Goal: Information Seeking & Learning: Learn about a topic

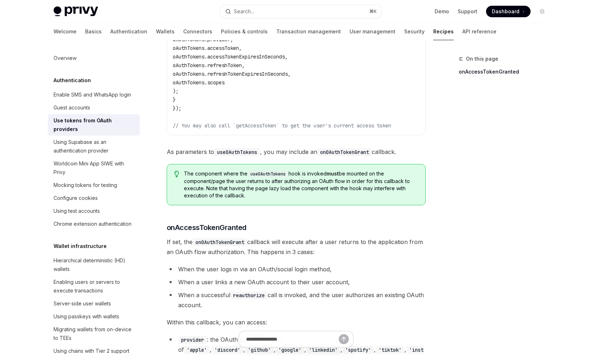
scroll to position [167, 0]
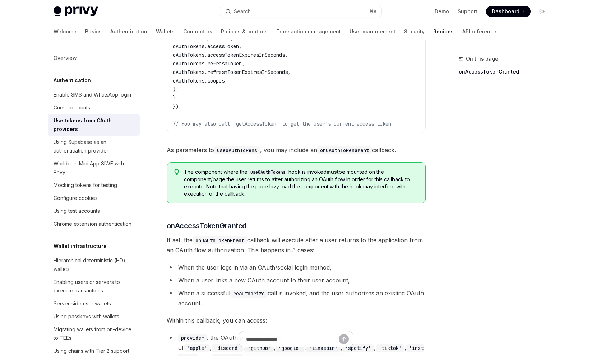
drag, startPoint x: 222, startPoint y: 268, endPoint x: 212, endPoint y: 268, distance: 9.7
click at [222, 268] on li "When the user logs in via an OAuth/social login method," at bounding box center [296, 268] width 259 height 10
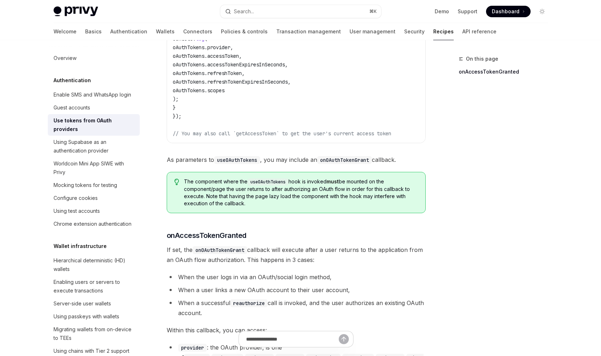
scroll to position [239, 0]
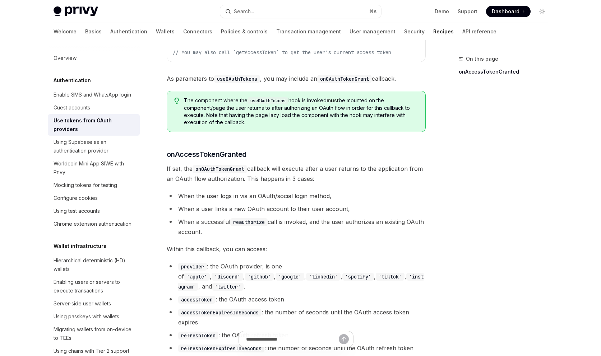
click at [244, 283] on code "'twitter'" at bounding box center [228, 287] width 32 height 8
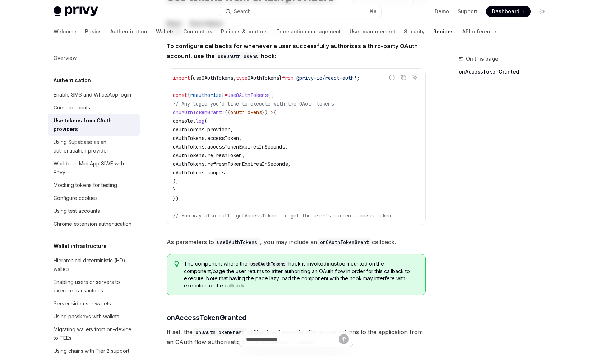
scroll to position [0, 0]
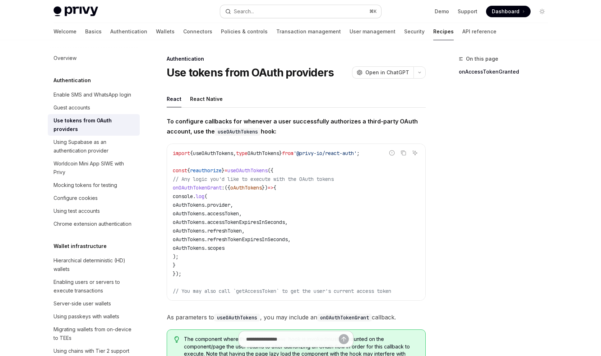
click at [318, 9] on button "Search... ⌘ K" at bounding box center [300, 11] width 161 height 13
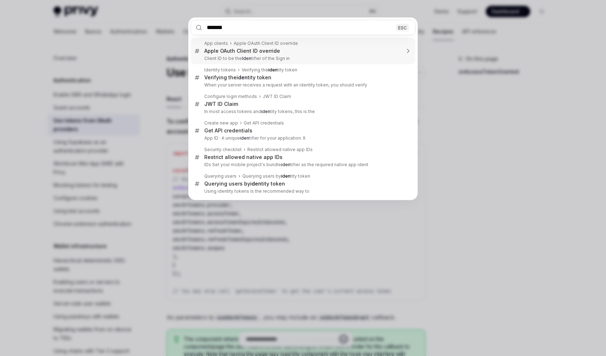
type input "********"
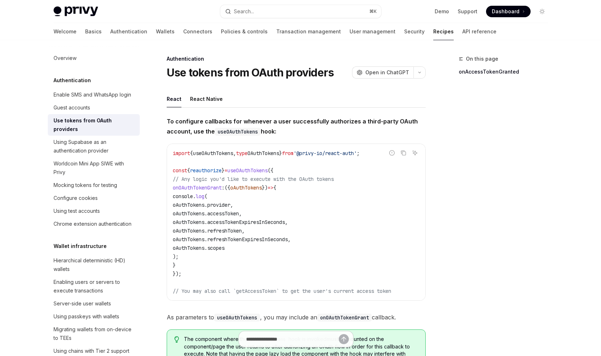
scroll to position [40, 0]
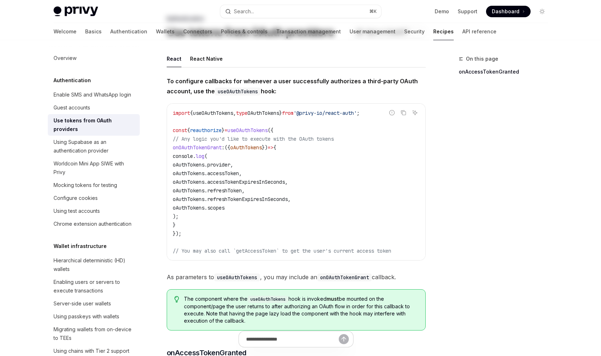
type textarea "*"
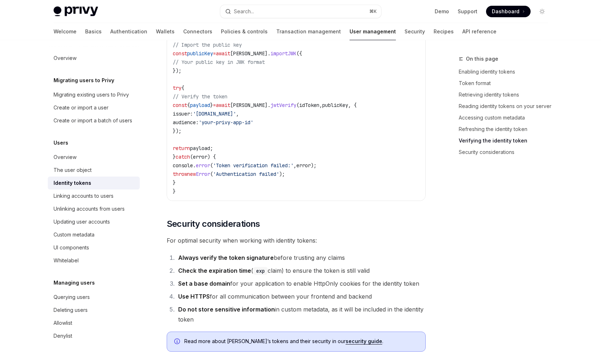
scroll to position [2362, 0]
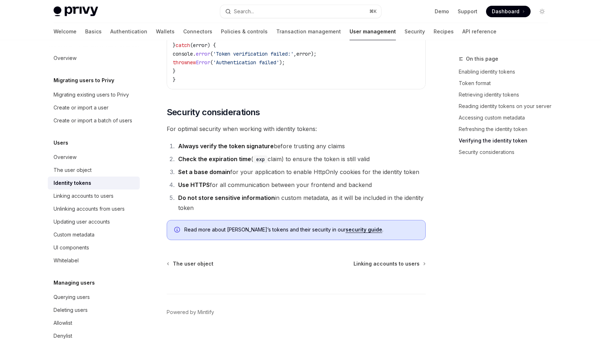
click at [316, 167] on li "Set a base domain for your application to enable HttpOnly cookies for the ident…" at bounding box center [301, 172] width 250 height 10
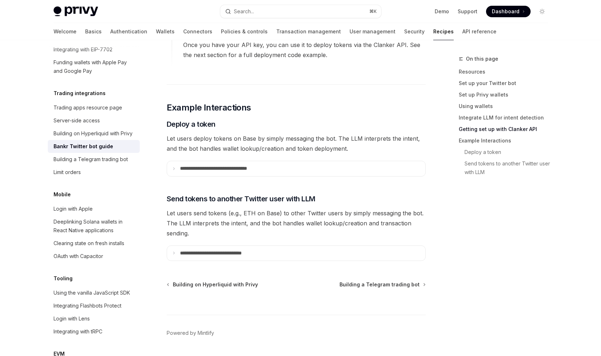
scroll to position [1372, 0]
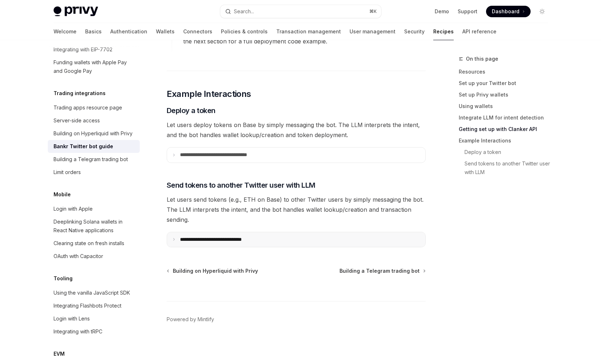
click at [226, 237] on p "**********" at bounding box center [225, 240] width 90 height 6
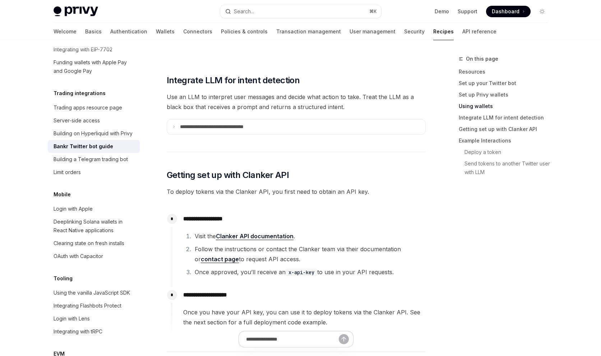
scroll to position [1091, 0]
click at [258, 124] on p "**********" at bounding box center [225, 127] width 91 height 6
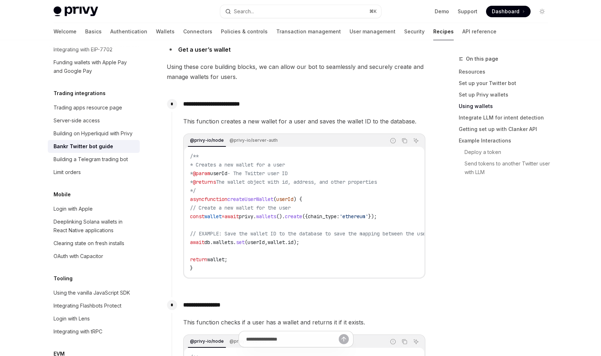
scroll to position [305, 0]
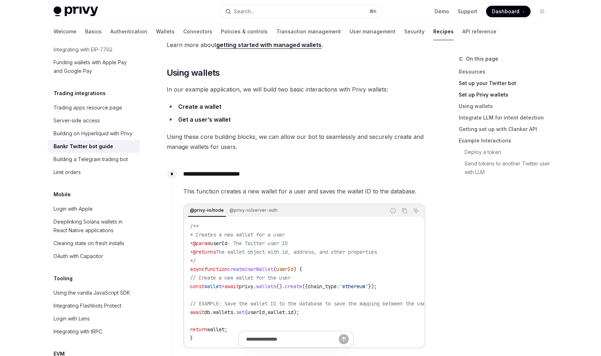
click at [488, 82] on link "Set up your Twitter bot" at bounding box center [506, 83] width 95 height 11
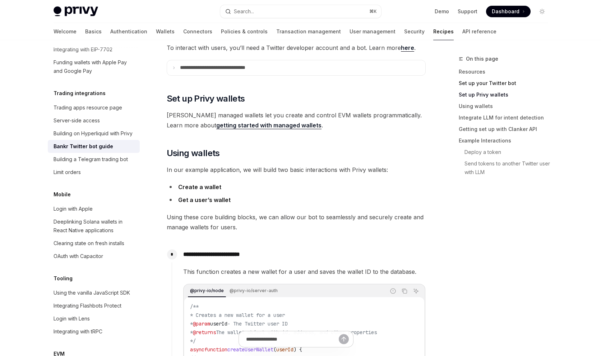
scroll to position [185, 0]
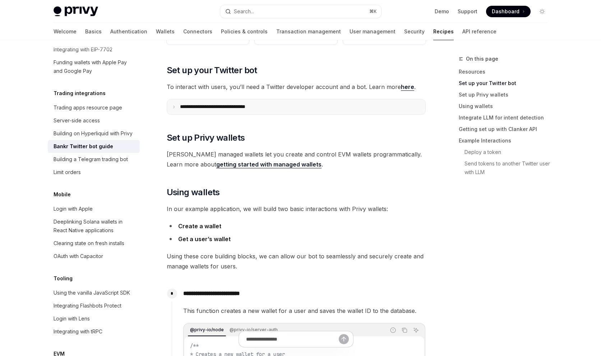
click at [241, 104] on p "**********" at bounding box center [226, 107] width 92 height 6
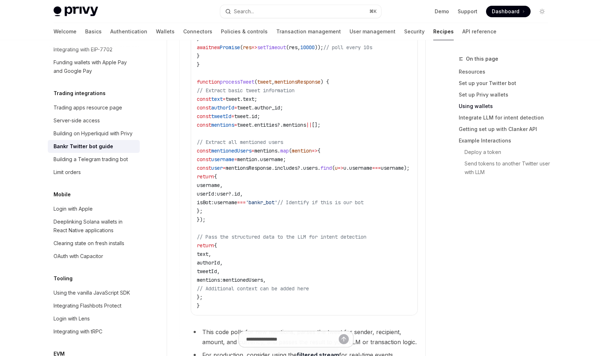
scroll to position [921, 0]
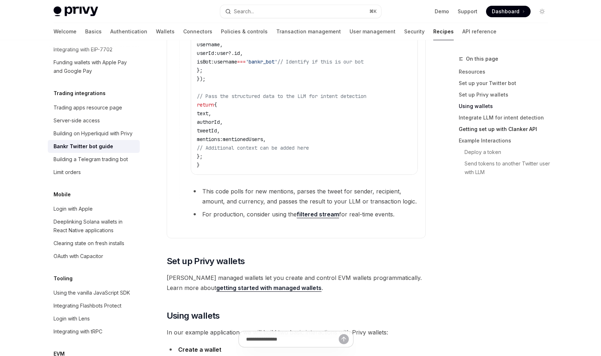
click at [520, 132] on link "Getting set up with Clanker API" at bounding box center [506, 129] width 95 height 11
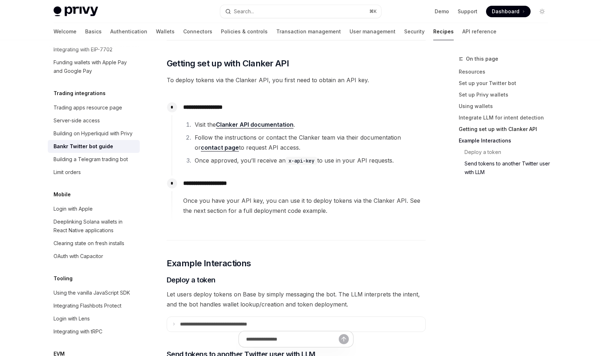
scroll to position [2381, 0]
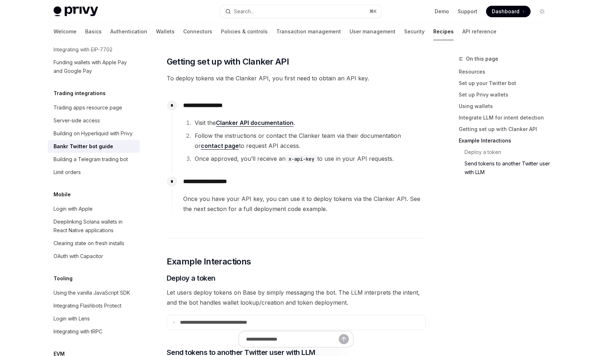
click at [279, 122] on link "Clanker API documentation" at bounding box center [255, 123] width 78 height 8
click at [467, 257] on div "On this page Resources Set up your Twitter bot Set up Privy wallets Using walle…" at bounding box center [498, 206] width 109 height 302
click at [315, 120] on li "Visit the Clanker API documentation ." at bounding box center [309, 123] width 233 height 10
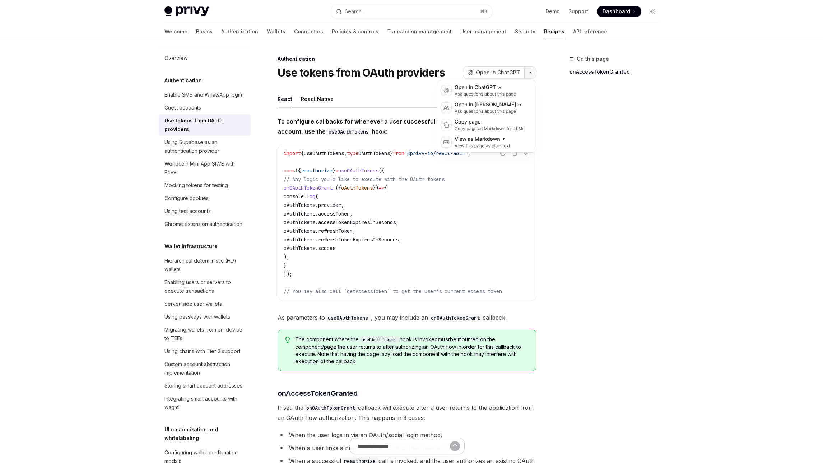
click at [533, 73] on icon "button" at bounding box center [530, 72] width 9 height 3
click at [573, 30] on link "API reference" at bounding box center [590, 31] width 34 height 17
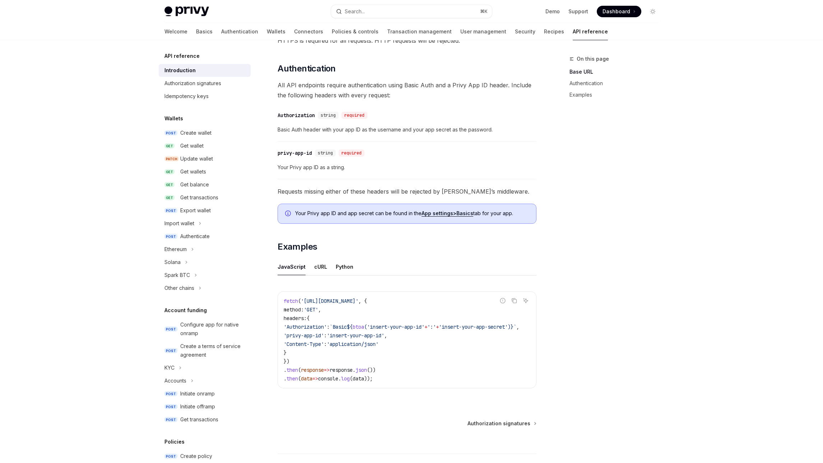
scroll to position [310, 0]
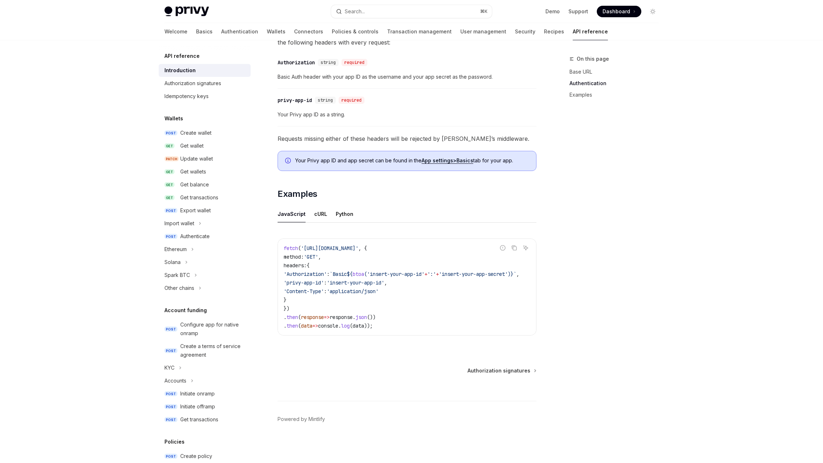
type textarea "*"
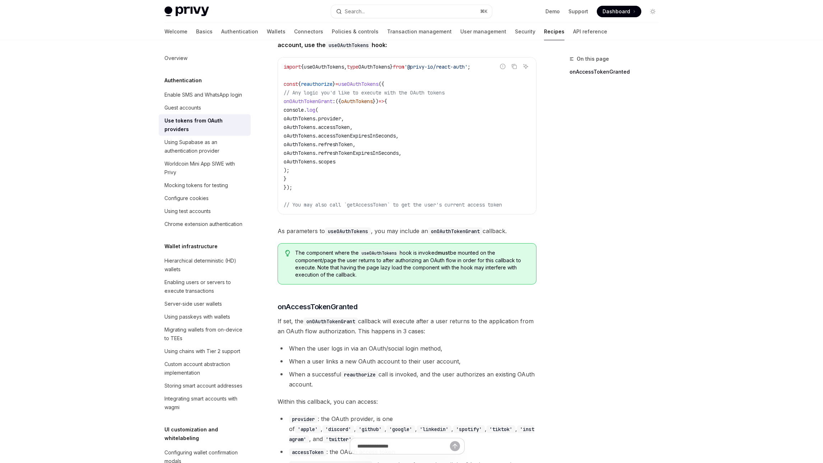
scroll to position [178, 0]
